Goal: Task Accomplishment & Management: Use online tool/utility

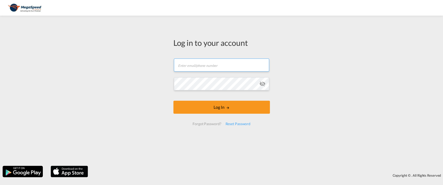
click at [226, 65] on input "text" at bounding box center [221, 64] width 95 height 13
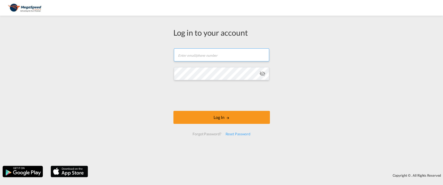
type input "[EMAIL_ADDRESS][DOMAIN_NAME]"
click at [174, 111] on button "Log In" at bounding box center [222, 117] width 97 height 13
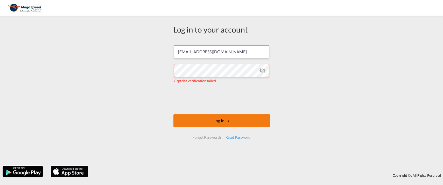
click at [230, 122] on button "Log In" at bounding box center [222, 120] width 97 height 13
